Goal: Check status: Check status

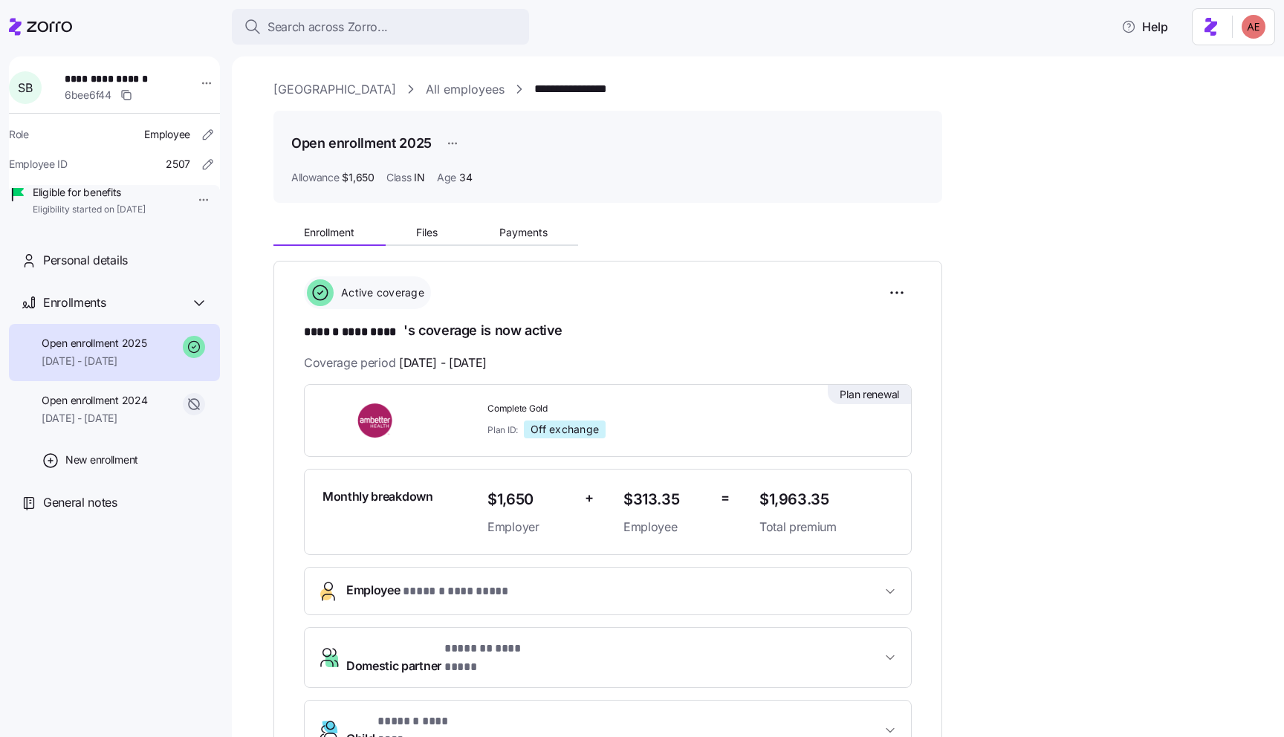
click at [885, 588] on icon "button" at bounding box center [890, 591] width 15 height 15
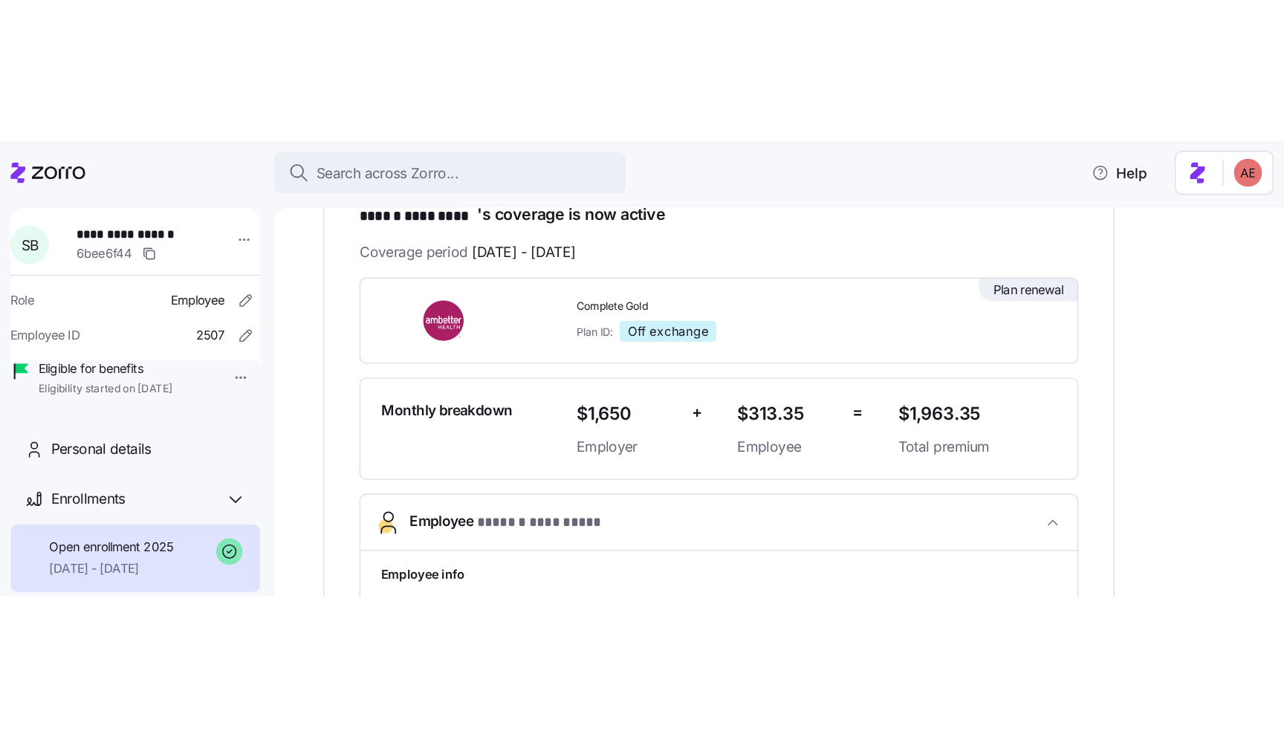
scroll to position [271, 0]
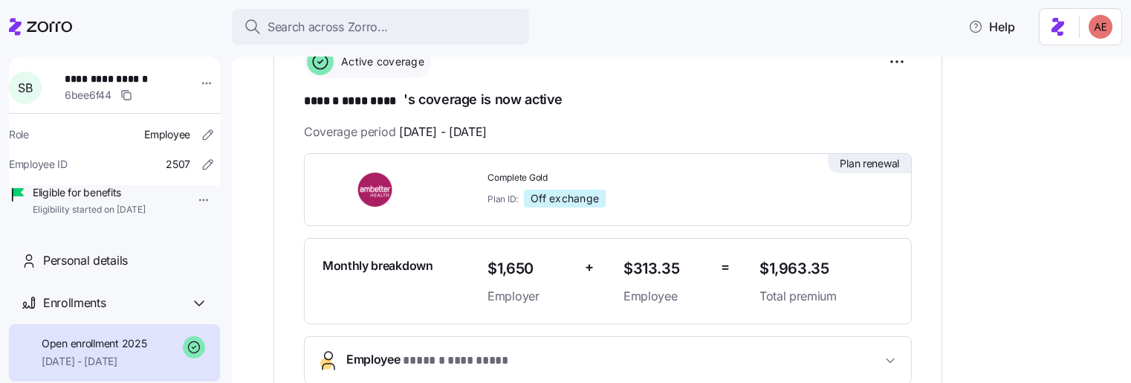
scroll to position [233, 0]
